Goal: Transaction & Acquisition: Purchase product/service

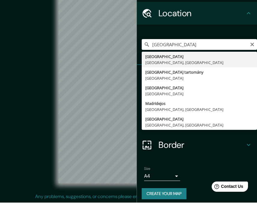
drag, startPoint x: 0, startPoint y: 0, endPoint x: 176, endPoint y: 58, distance: 185.2
type input "[GEOGRAPHIC_DATA], [GEOGRAPHIC_DATA], [GEOGRAPHIC_DATA]"
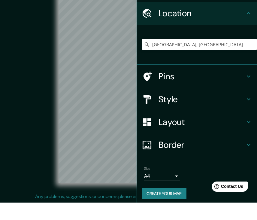
click at [251, 27] on icon at bounding box center [248, 30] width 7 height 7
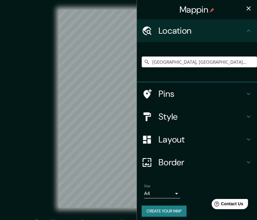
click at [248, 8] on icon "button" at bounding box center [249, 8] width 4 height 4
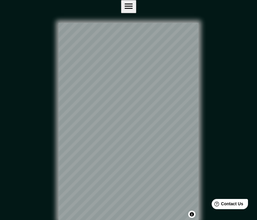
click at [134, 9] on icon "button" at bounding box center [129, 6] width 11 height 11
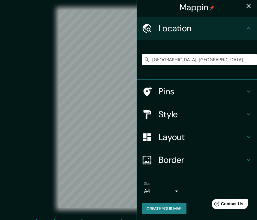
scroll to position [2, 0]
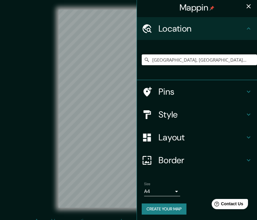
click at [174, 209] on button "Create your map" at bounding box center [164, 208] width 45 height 11
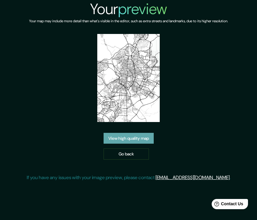
click at [136, 137] on link "View high quality map" at bounding box center [129, 138] width 50 height 11
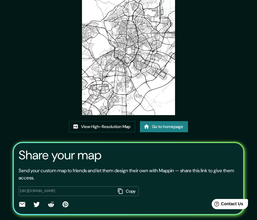
scroll to position [56, 0]
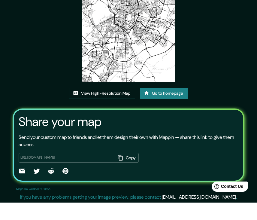
click at [48, 172] on input "https://app.mappin.pro/map/75ffb99b0f474187cccd0eb883ce95ac5916a72e?utm_source=…" at bounding box center [68, 174] width 96 height 5
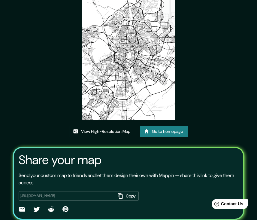
scroll to position [33, 0]
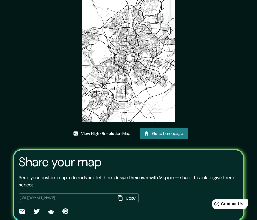
click at [94, 128] on link "View High-Resolution Map" at bounding box center [102, 133] width 66 height 11
